Goal: Book appointment/travel/reservation

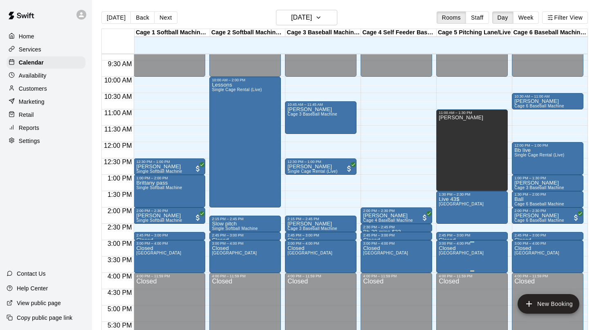
scroll to position [304, 0]
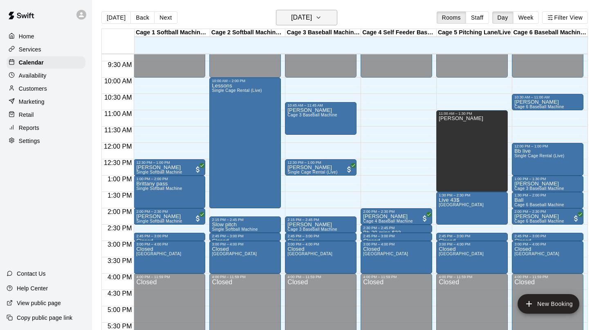
click at [322, 22] on icon "button" at bounding box center [318, 18] width 7 height 10
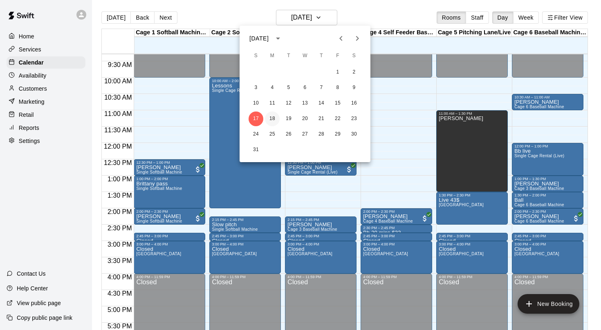
click at [274, 114] on button "18" at bounding box center [272, 119] width 15 height 15
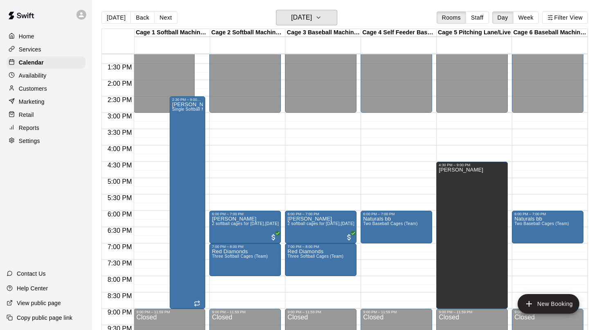
scroll to position [430, 0]
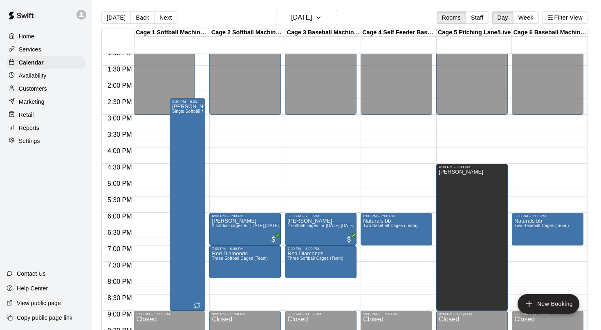
click at [320, 26] on div "Today Back Next Monday Aug 18 Rooms Staff Day Week Filter View" at bounding box center [344, 19] width 487 height 19
click at [312, 21] on h6 "[DATE]" at bounding box center [301, 17] width 21 height 11
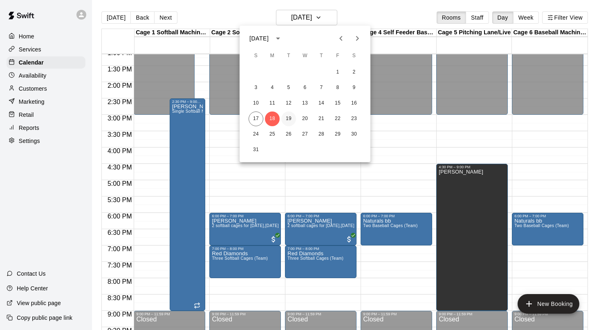
click at [288, 119] on button "19" at bounding box center [288, 119] width 15 height 15
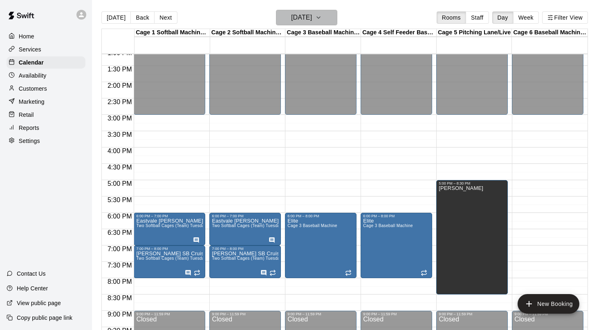
click at [322, 21] on icon "button" at bounding box center [318, 18] width 7 height 10
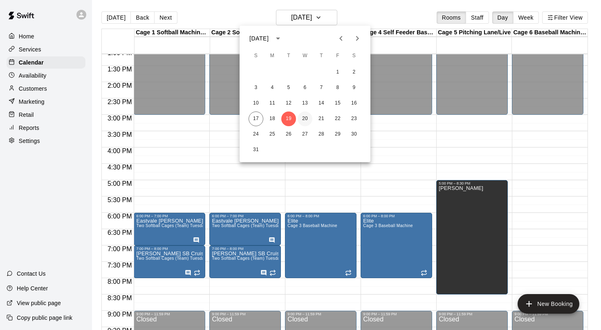
click at [305, 119] on button "20" at bounding box center [305, 119] width 15 height 15
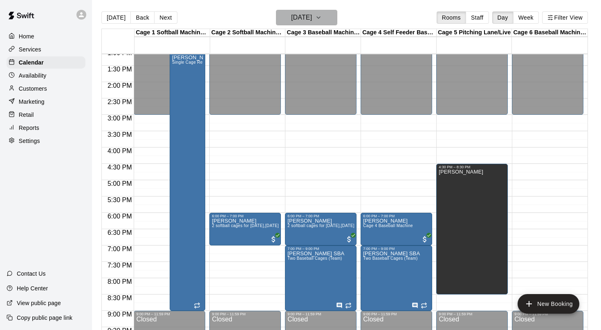
click at [312, 18] on h6 "[DATE]" at bounding box center [301, 17] width 21 height 11
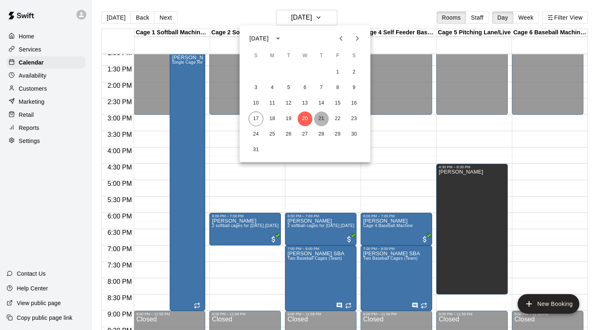
click at [322, 117] on button "21" at bounding box center [321, 119] width 15 height 15
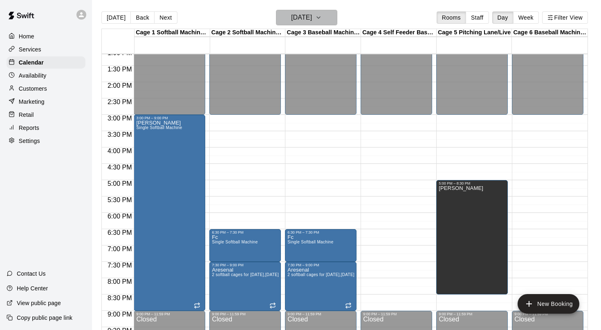
click at [326, 16] on button "Thursday Aug 21" at bounding box center [306, 18] width 61 height 16
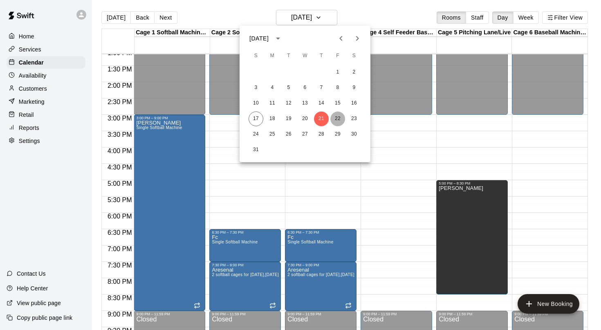
click at [340, 119] on button "22" at bounding box center [337, 119] width 15 height 15
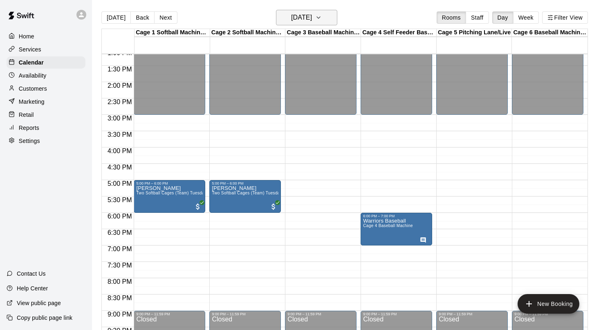
click at [323, 18] on button "Friday Aug 22" at bounding box center [306, 18] width 61 height 16
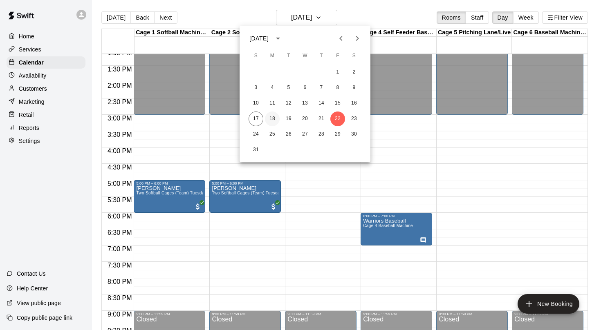
click at [274, 117] on button "18" at bounding box center [272, 119] width 15 height 15
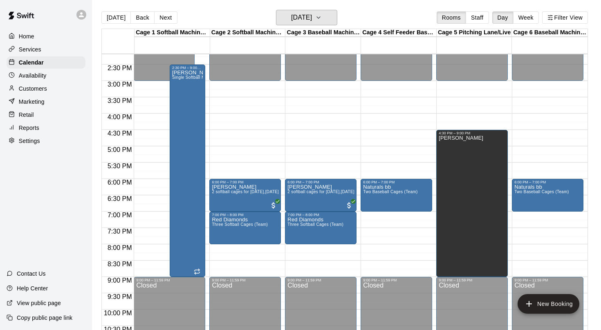
scroll to position [465, 0]
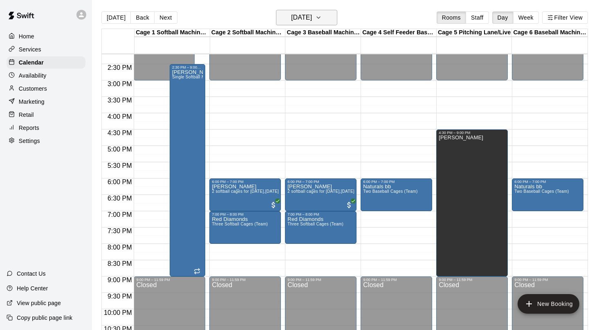
click at [322, 15] on icon "button" at bounding box center [318, 18] width 7 height 10
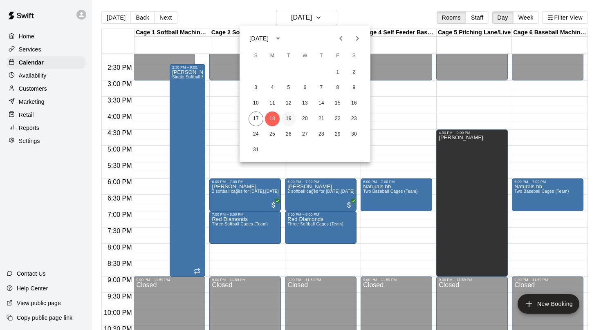
click at [287, 121] on button "19" at bounding box center [288, 119] width 15 height 15
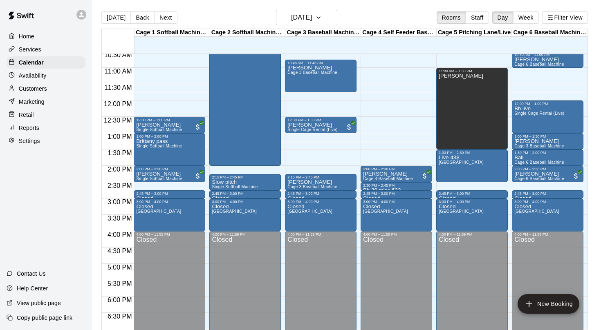
scroll to position [323, 0]
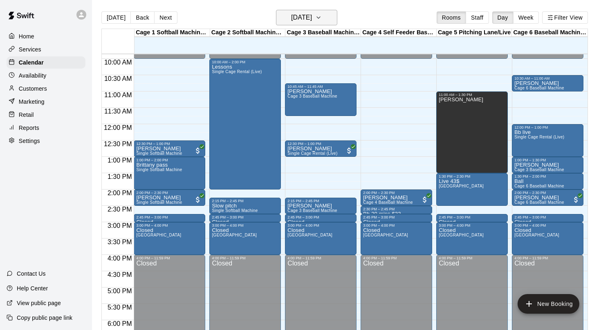
click at [320, 17] on icon "button" at bounding box center [318, 18] width 3 height 2
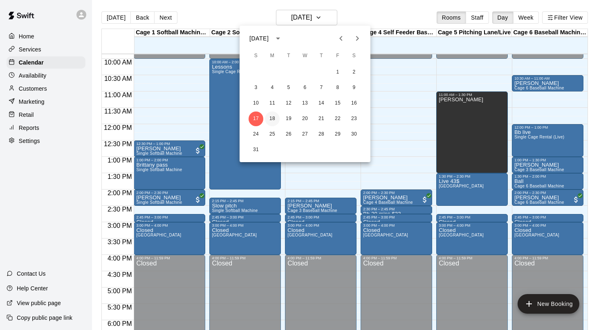
click at [272, 121] on button "18" at bounding box center [272, 119] width 15 height 15
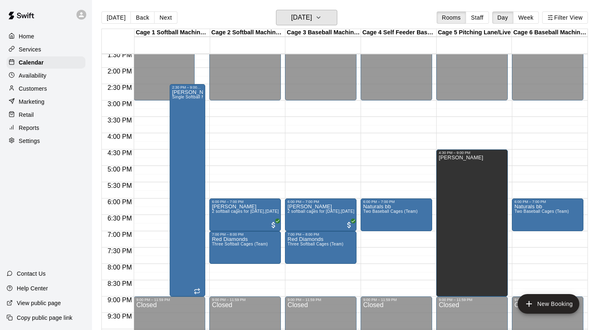
scroll to position [443, 0]
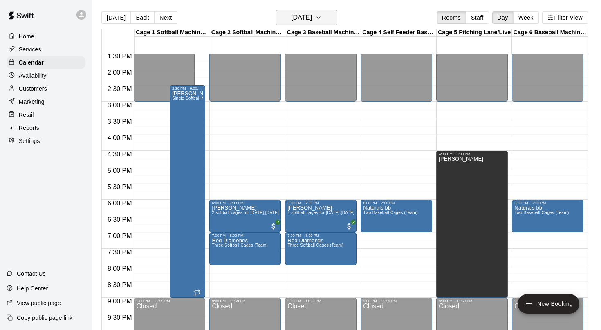
click at [322, 18] on icon "button" at bounding box center [318, 18] width 7 height 10
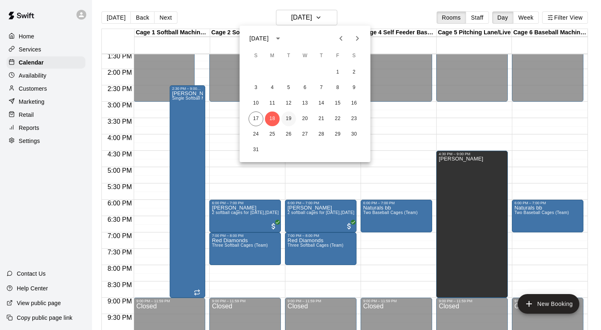
click at [288, 118] on button "19" at bounding box center [288, 119] width 15 height 15
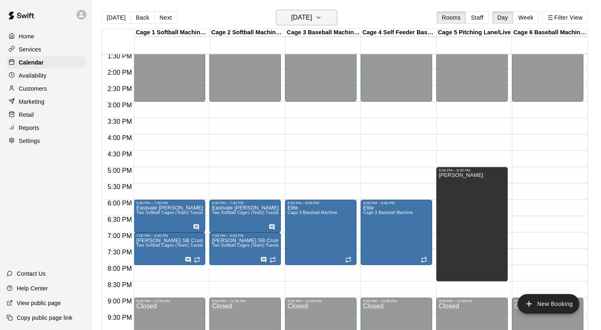
click at [312, 16] on h6 "[DATE]" at bounding box center [301, 17] width 21 height 11
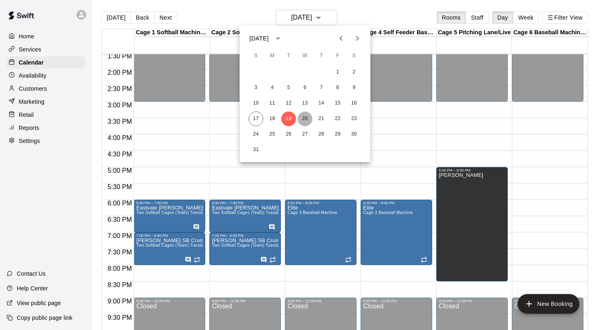
click at [305, 117] on button "20" at bounding box center [305, 119] width 15 height 15
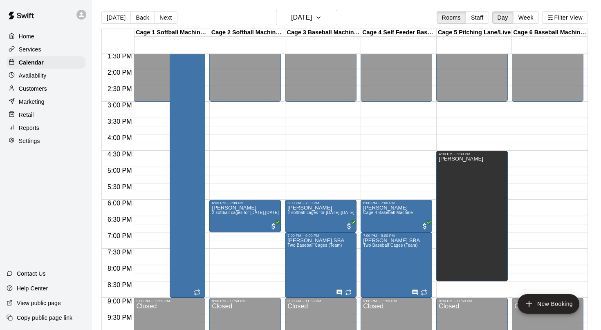
click at [383, 18] on div "[DATE] Back [DATE][DATE] Rooms Staff Day Week Filter View" at bounding box center [344, 19] width 487 height 19
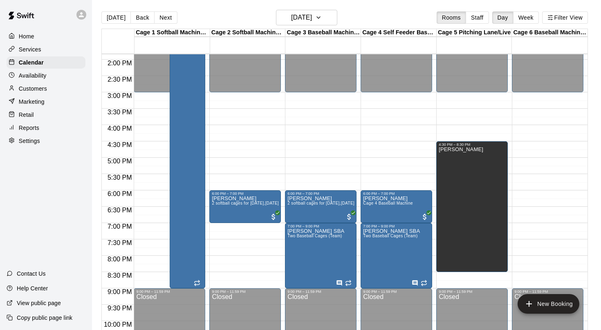
scroll to position [451, 0]
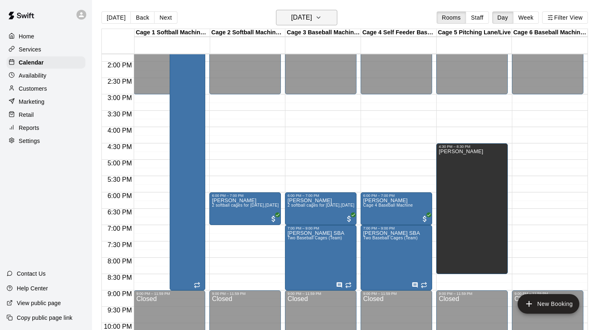
click at [322, 18] on icon "button" at bounding box center [318, 18] width 7 height 10
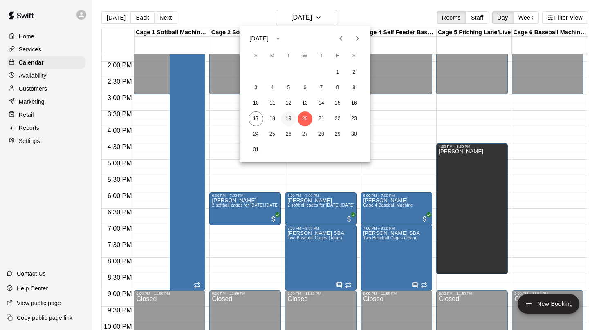
click at [294, 117] on button "19" at bounding box center [288, 119] width 15 height 15
